Goal: Complete application form

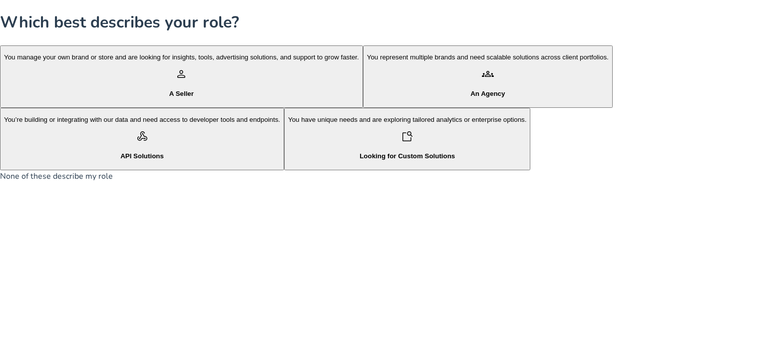
click at [204, 98] on div "person A Seller" at bounding box center [181, 83] width 355 height 30
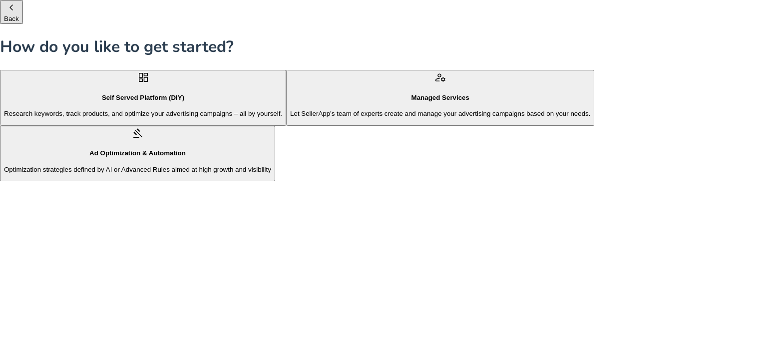
click at [271, 173] on p "Optimization strategies defined by AI or Advanced Rules aimed at high growth an…" at bounding box center [137, 169] width 267 height 7
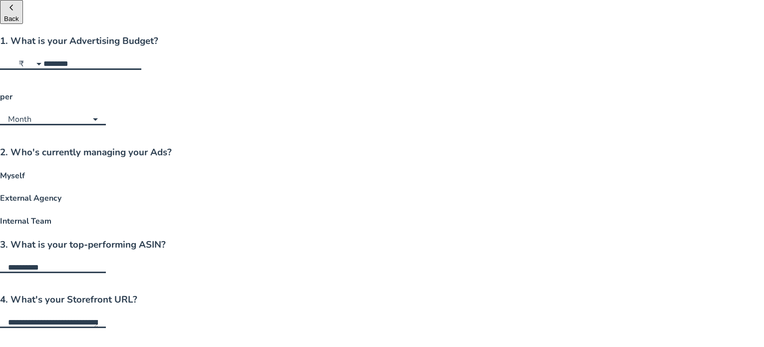
scroll to position [43, 0]
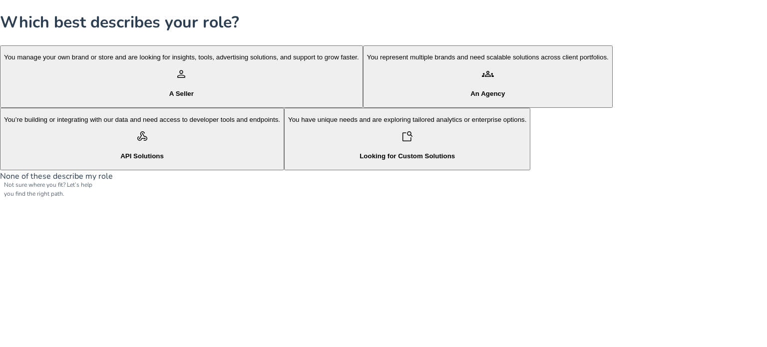
click at [113, 182] on link "None of these describe my role" at bounding box center [56, 176] width 113 height 11
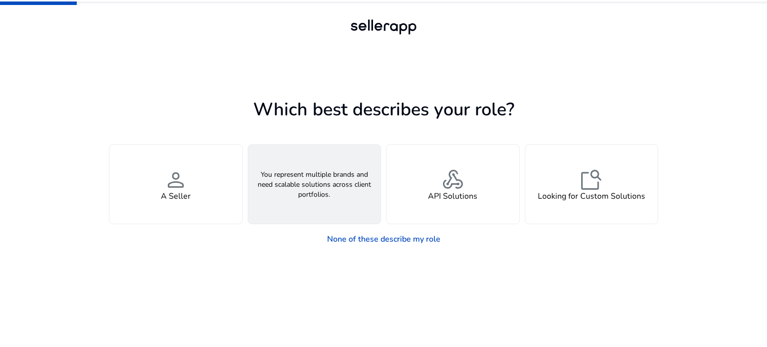
click at [301, 200] on h4 "An Agency" at bounding box center [314, 196] width 39 height 9
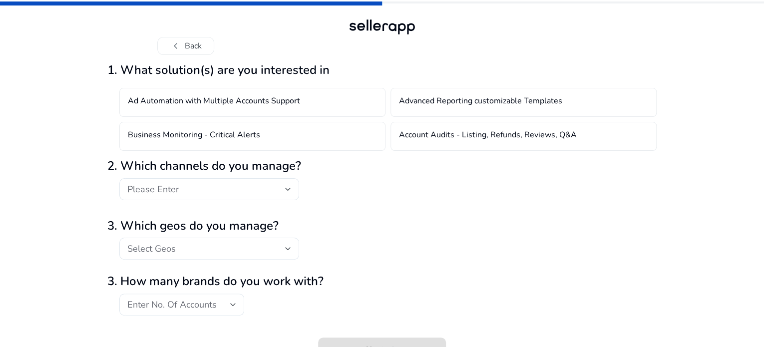
scroll to position [27, 0]
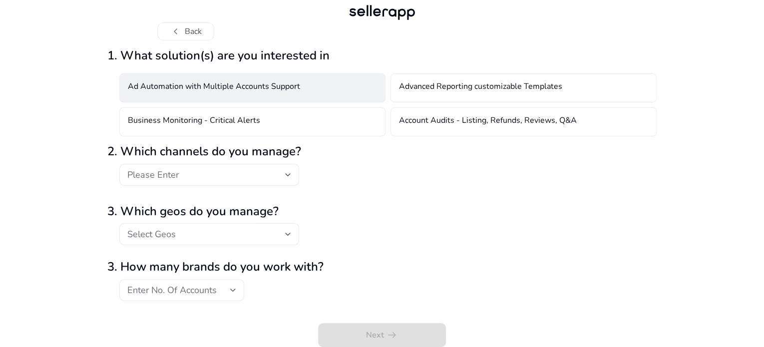
click at [229, 94] on h4 "Ad Automation with Multiple Accounts Support" at bounding box center [214, 88] width 172 height 12
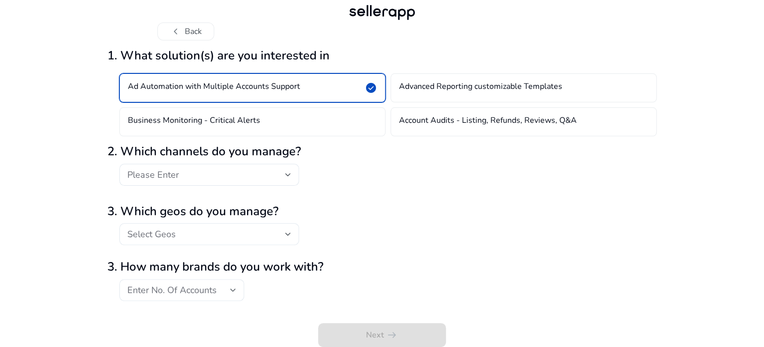
click at [229, 94] on h4 "Ad Automation with Multiple Accounts Support" at bounding box center [214, 88] width 172 height 12
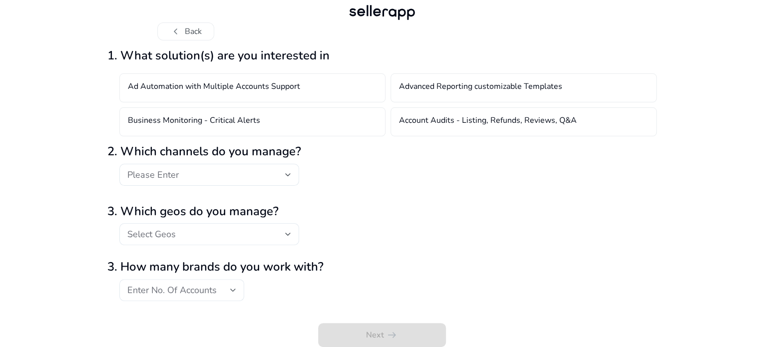
scroll to position [46, 0]
click at [196, 161] on div "2. Which channels do you manage? Please Enter" at bounding box center [381, 167] width 549 height 55
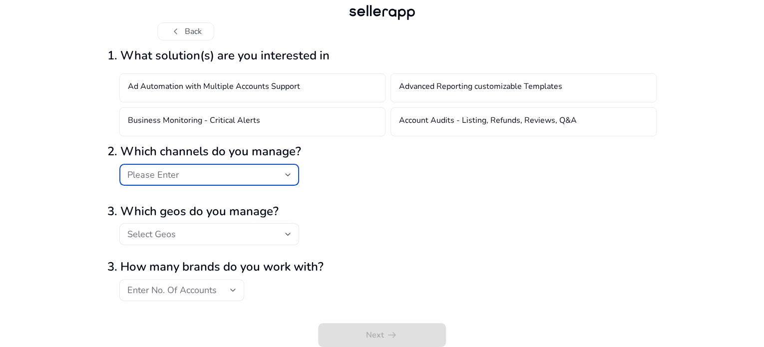
click at [196, 169] on div "Please Enter" at bounding box center [206, 174] width 158 height 11
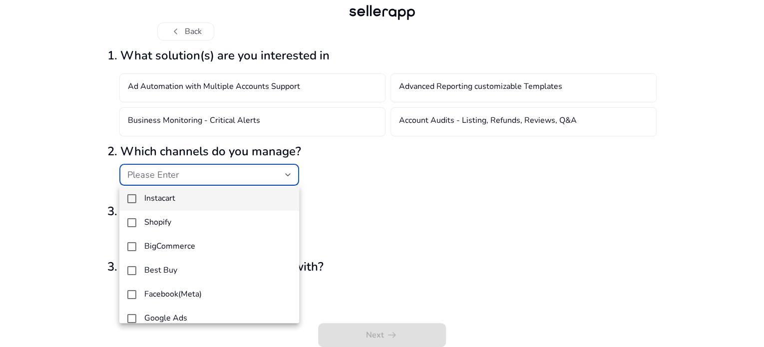
scroll to position [86, 0]
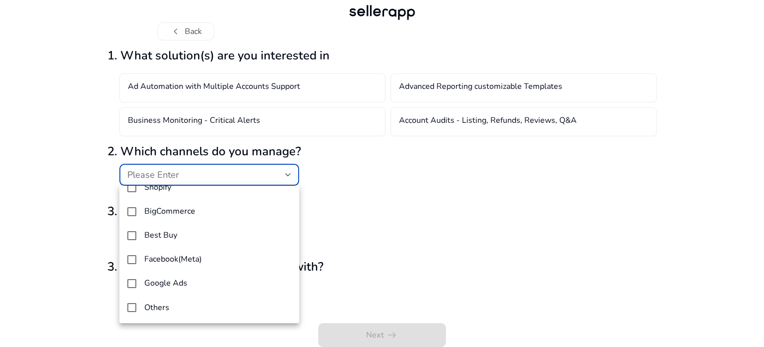
click at [351, 258] on div at bounding box center [382, 173] width 764 height 347
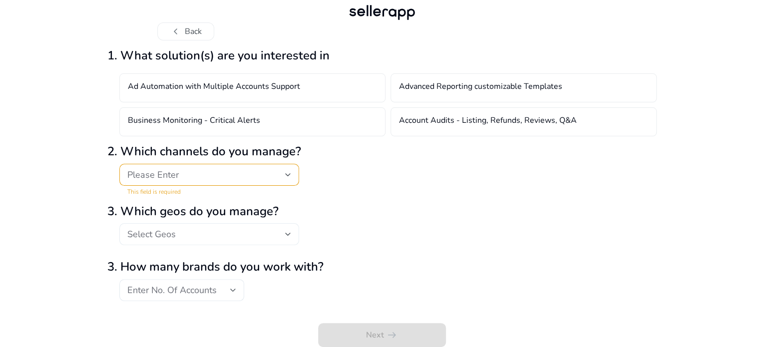
click at [149, 241] on div "Select Geos" at bounding box center [209, 234] width 164 height 22
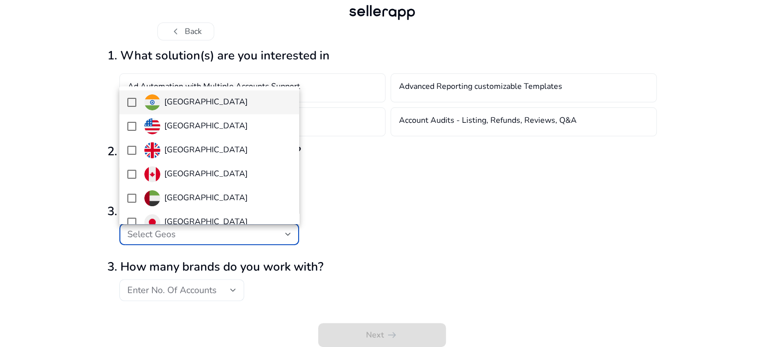
click at [373, 239] on div at bounding box center [382, 173] width 764 height 347
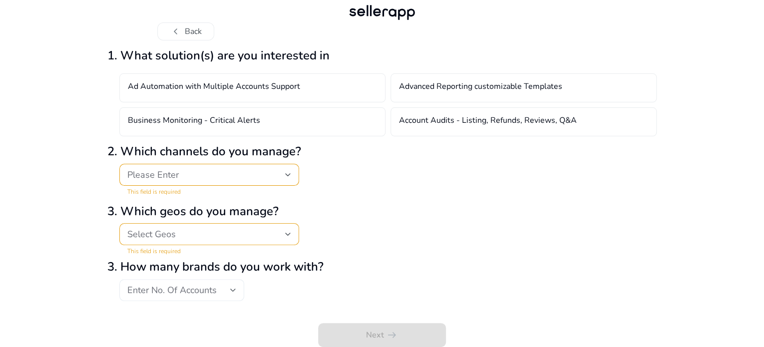
click at [168, 296] on div "Enter No. Of Accounts" at bounding box center [181, 290] width 109 height 22
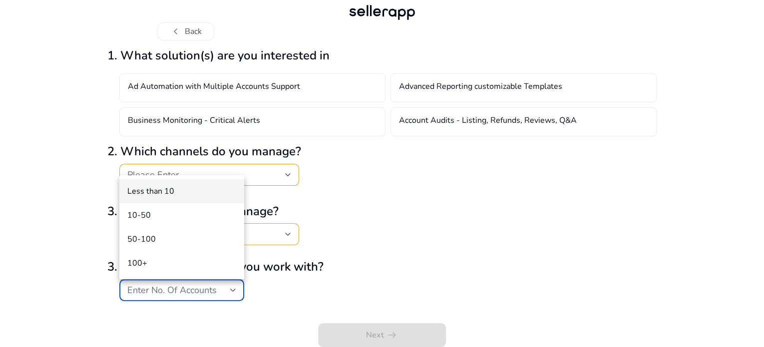
click at [445, 274] on div at bounding box center [382, 173] width 764 height 347
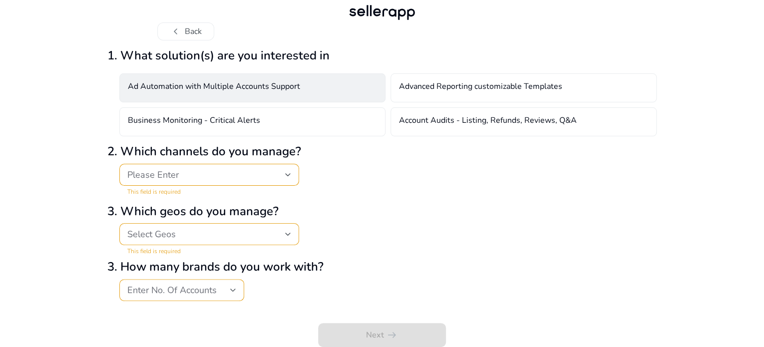
scroll to position [46, 0]
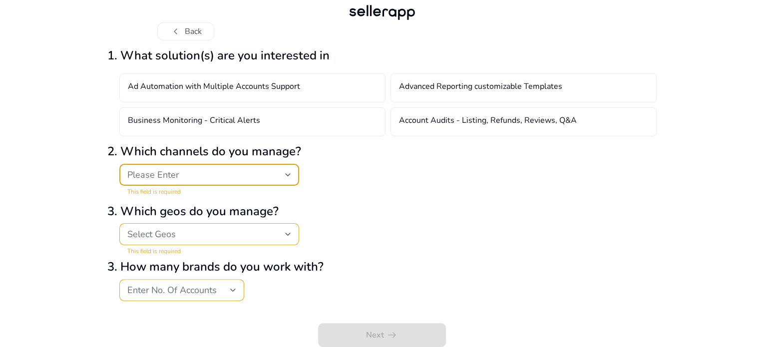
click at [160, 180] on div "Please Enter" at bounding box center [209, 175] width 164 height 12
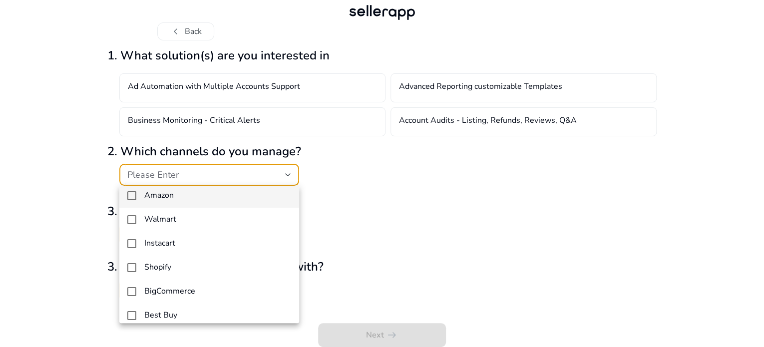
scroll to position [0, 0]
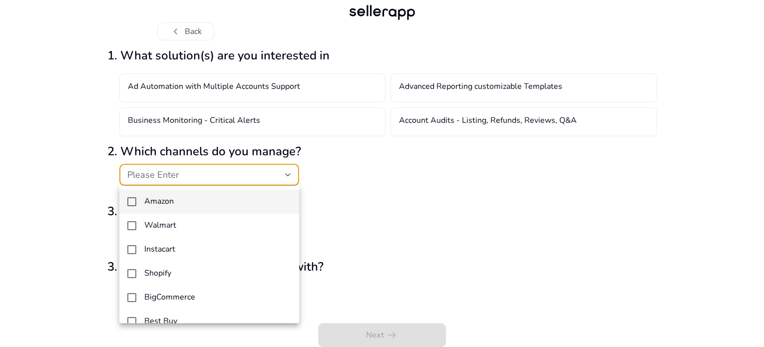
click at [437, 236] on div at bounding box center [382, 173] width 764 height 347
